Goal: Find specific page/section

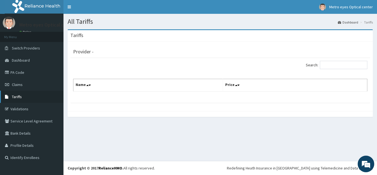
click at [15, 97] on span "Tariffs" at bounding box center [17, 96] width 10 height 5
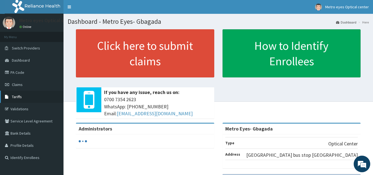
click at [11, 97] on link "Tariffs" at bounding box center [31, 97] width 63 height 12
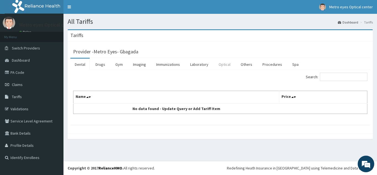
click at [224, 63] on link "Optical" at bounding box center [224, 65] width 21 height 12
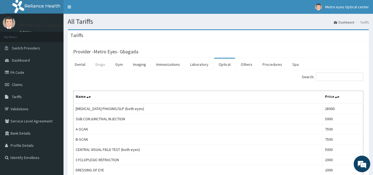
click at [101, 65] on link "Drugs" at bounding box center [100, 65] width 18 height 12
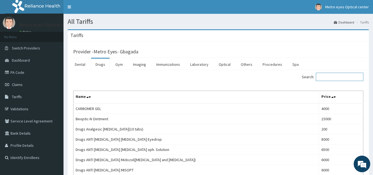
click at [335, 76] on input "Search:" at bounding box center [339, 77] width 47 height 8
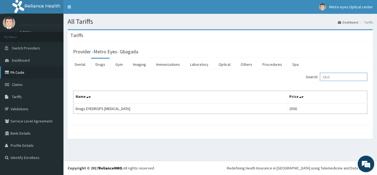
type input "CILO"
click at [14, 72] on link "PA Code" at bounding box center [31, 72] width 63 height 12
